Goal: Task Accomplishment & Management: Manage account settings

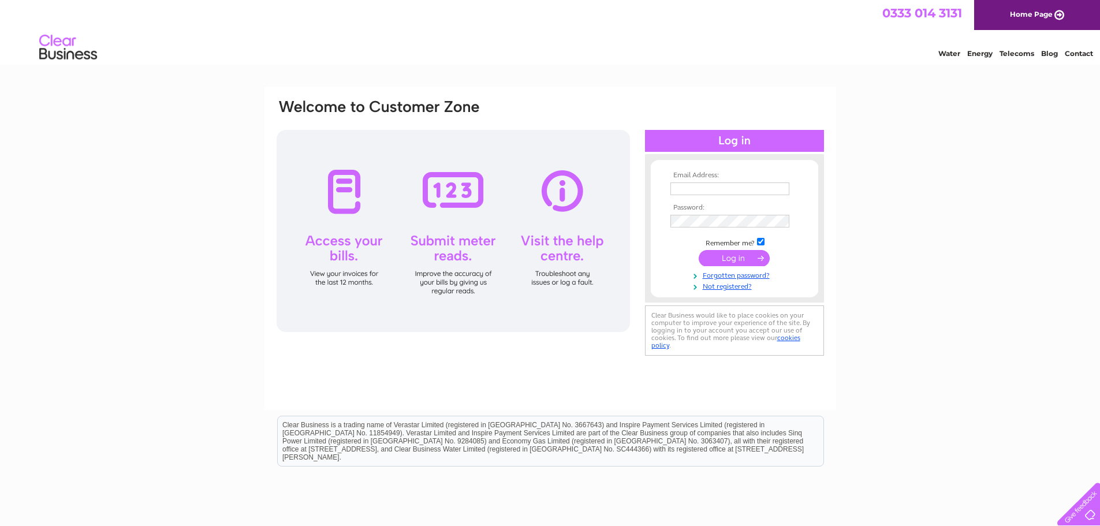
type input "sharon@7plus7.co.uk"
click at [734, 262] on input "submit" at bounding box center [734, 258] width 71 height 16
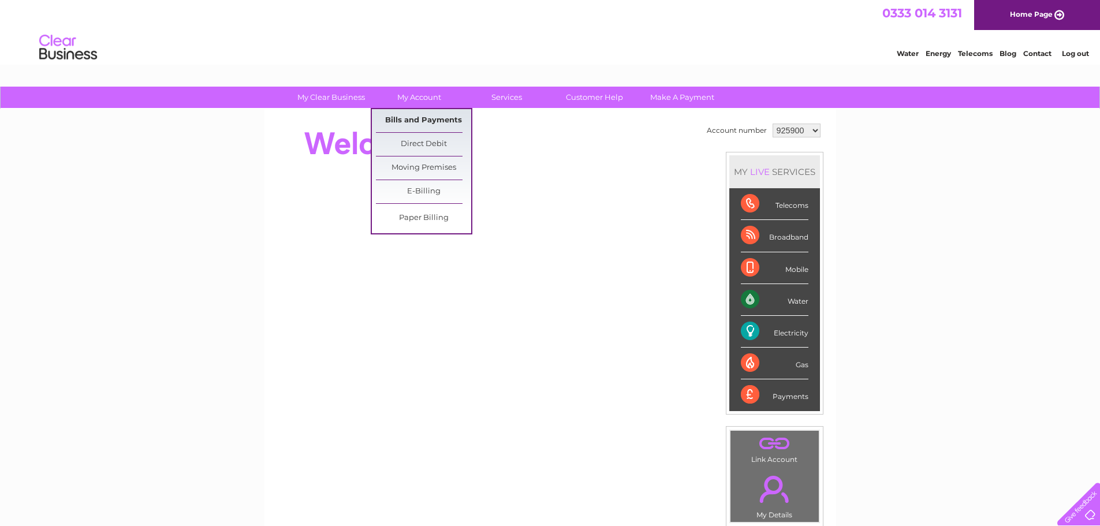
click at [408, 123] on link "Bills and Payments" at bounding box center [423, 120] width 95 height 23
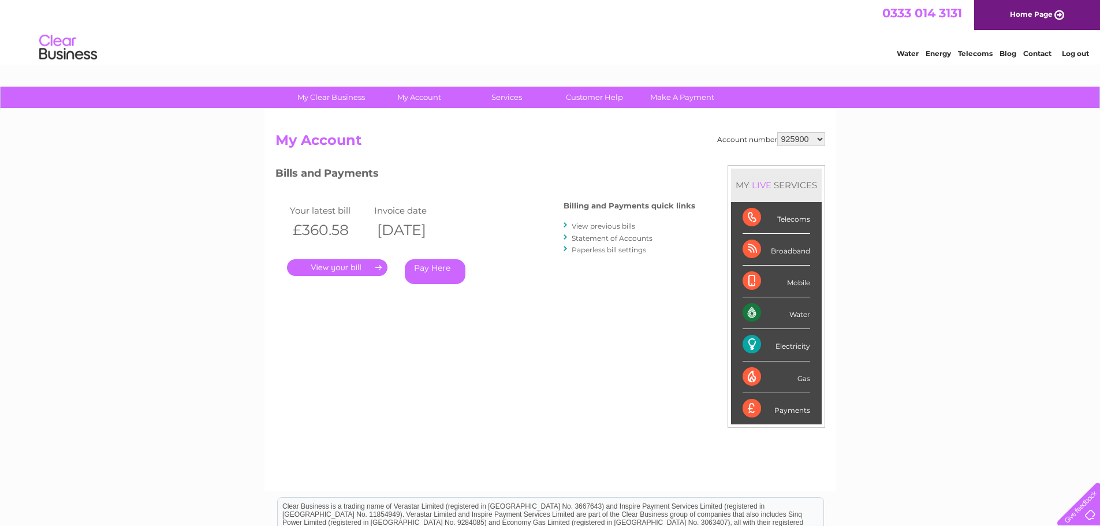
click at [344, 268] on link "." at bounding box center [337, 267] width 100 height 17
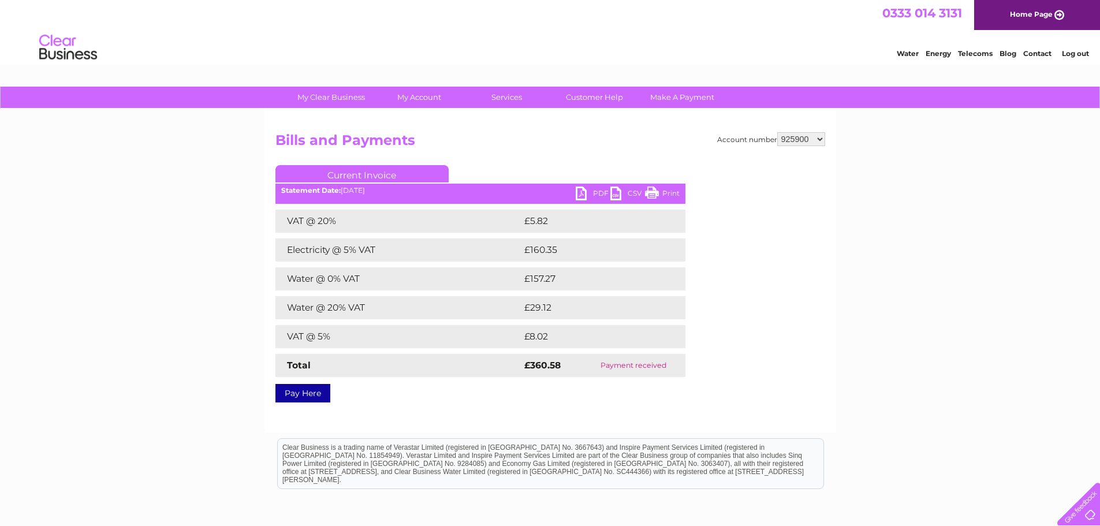
click at [585, 197] on link "PDF" at bounding box center [593, 194] width 35 height 17
click at [582, 194] on link "PDF" at bounding box center [593, 194] width 35 height 17
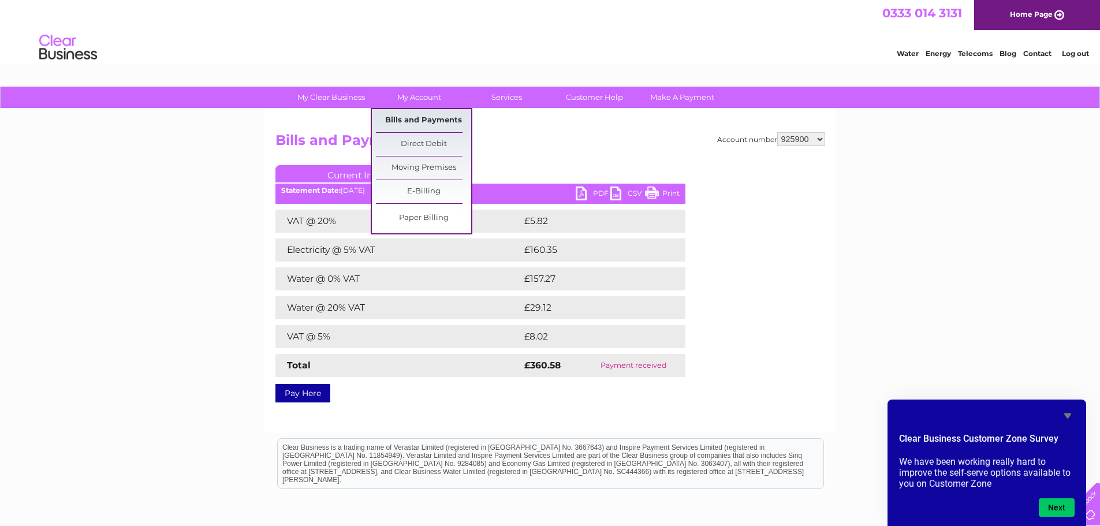
click at [430, 117] on link "Bills and Payments" at bounding box center [423, 120] width 95 height 23
click at [429, 119] on link "Bills and Payments" at bounding box center [423, 120] width 95 height 23
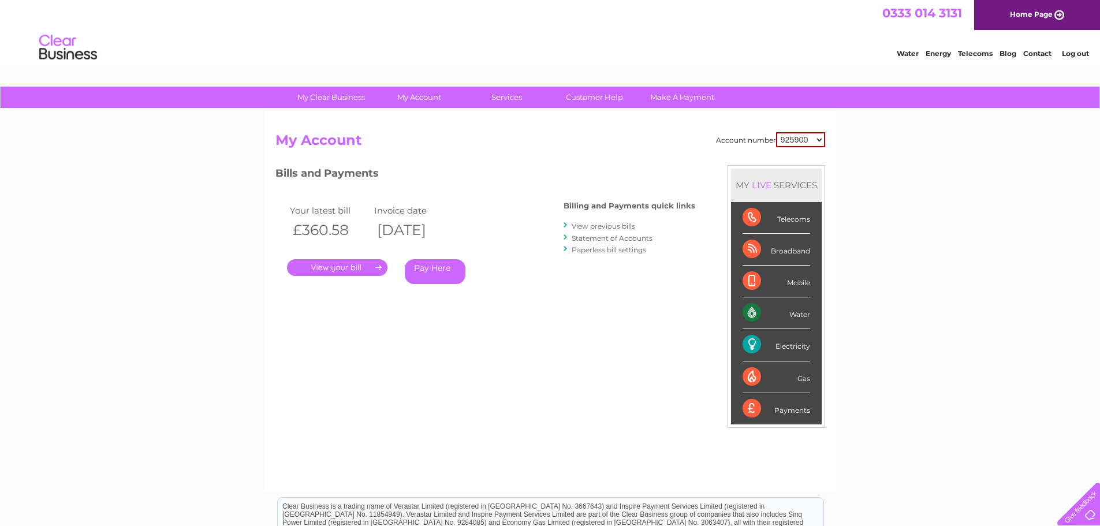
click at [613, 226] on link "View previous bills" at bounding box center [604, 226] width 64 height 9
